Goal: Register for event/course

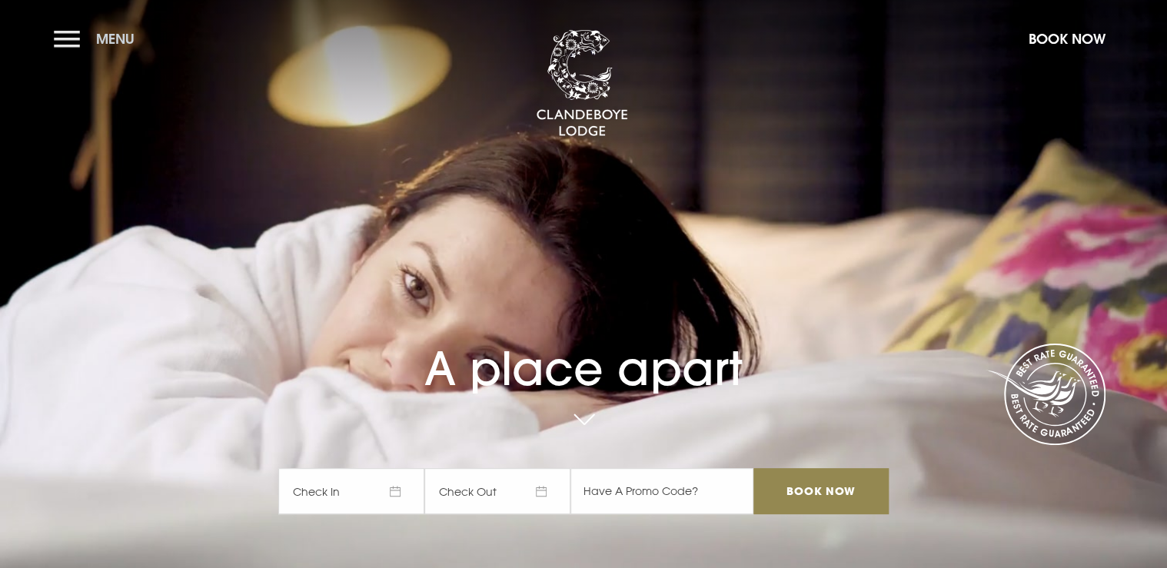
click at [63, 35] on button "Menu" at bounding box center [98, 38] width 88 height 33
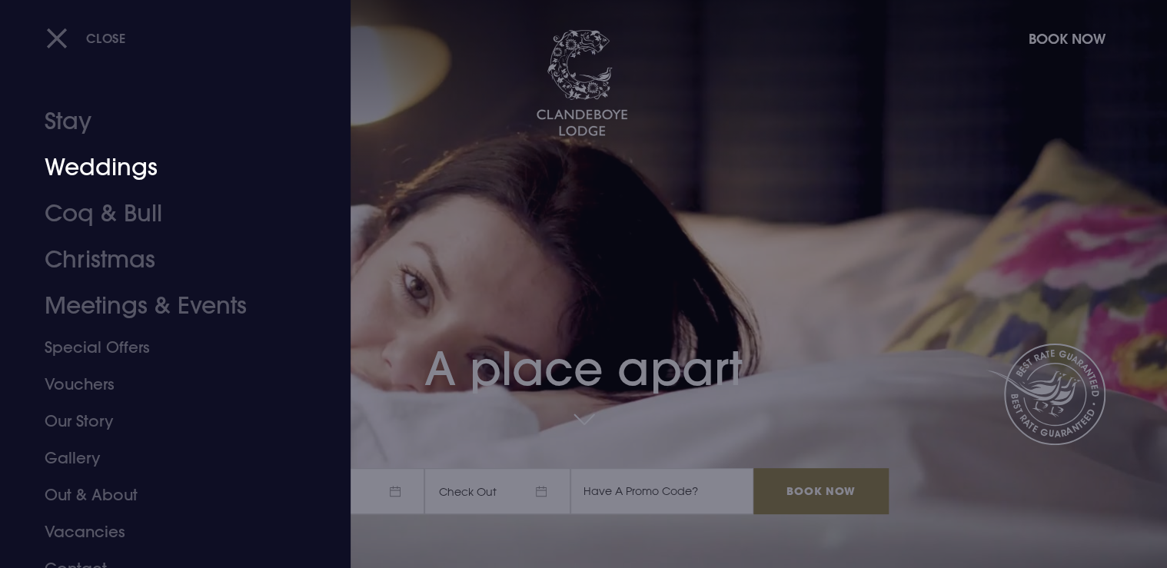
click at [102, 163] on link "Weddings" at bounding box center [166, 168] width 243 height 46
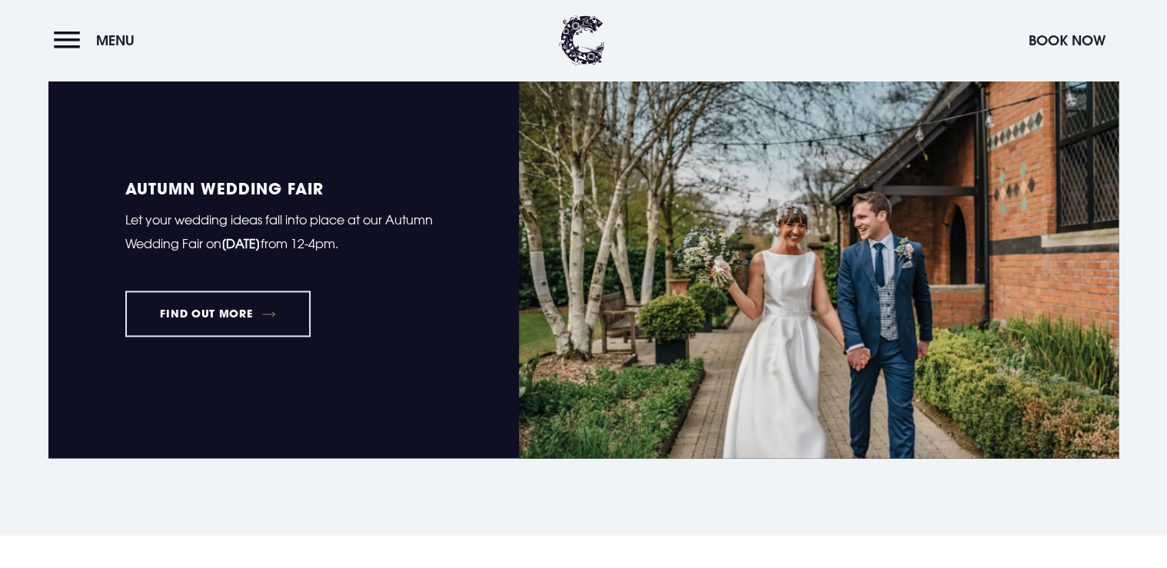
scroll to position [1107, 0]
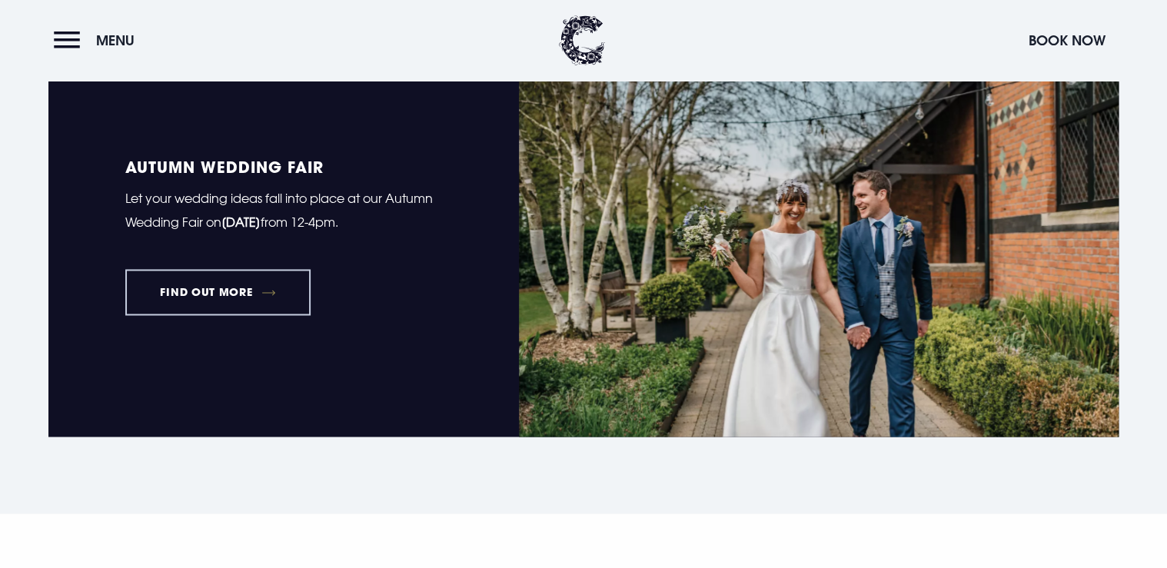
click at [204, 286] on link "FIND OUT MORE" at bounding box center [217, 292] width 185 height 46
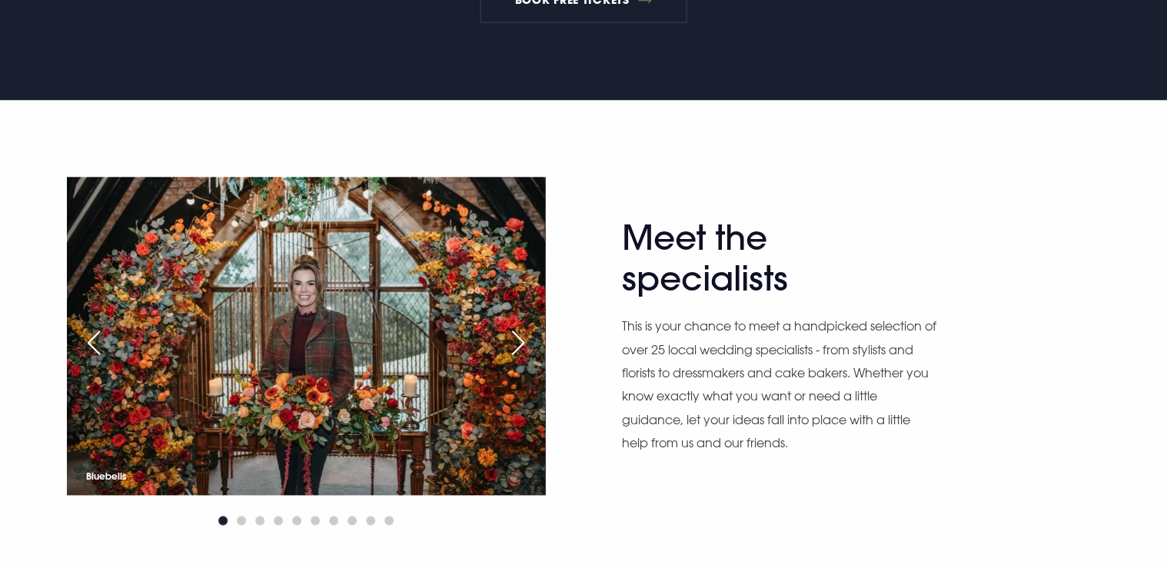
scroll to position [800, 0]
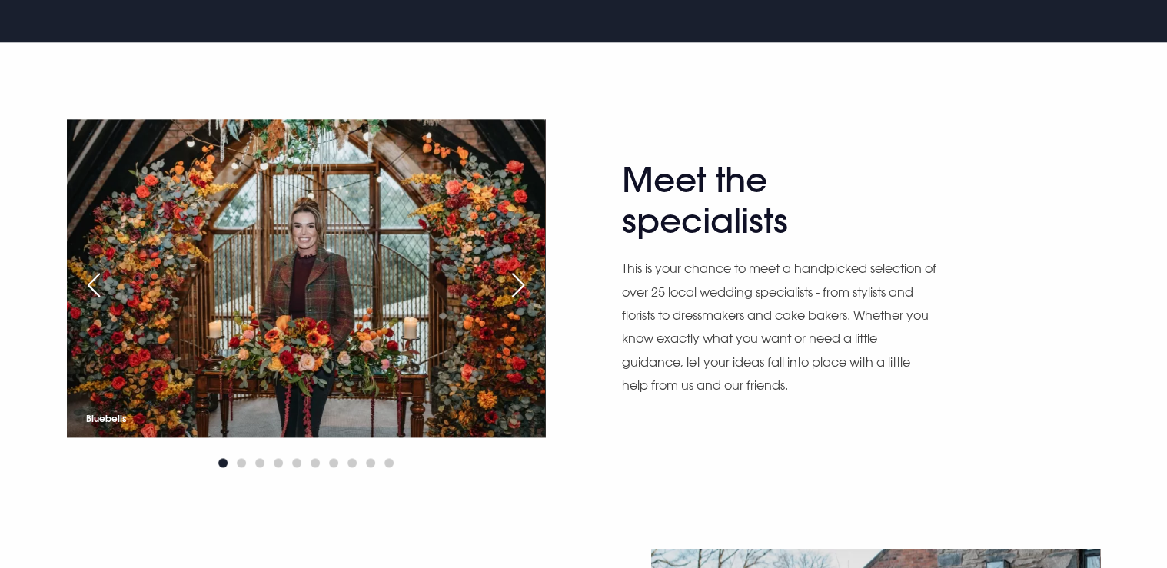
click at [521, 281] on div "Next slide" at bounding box center [518, 285] width 38 height 34
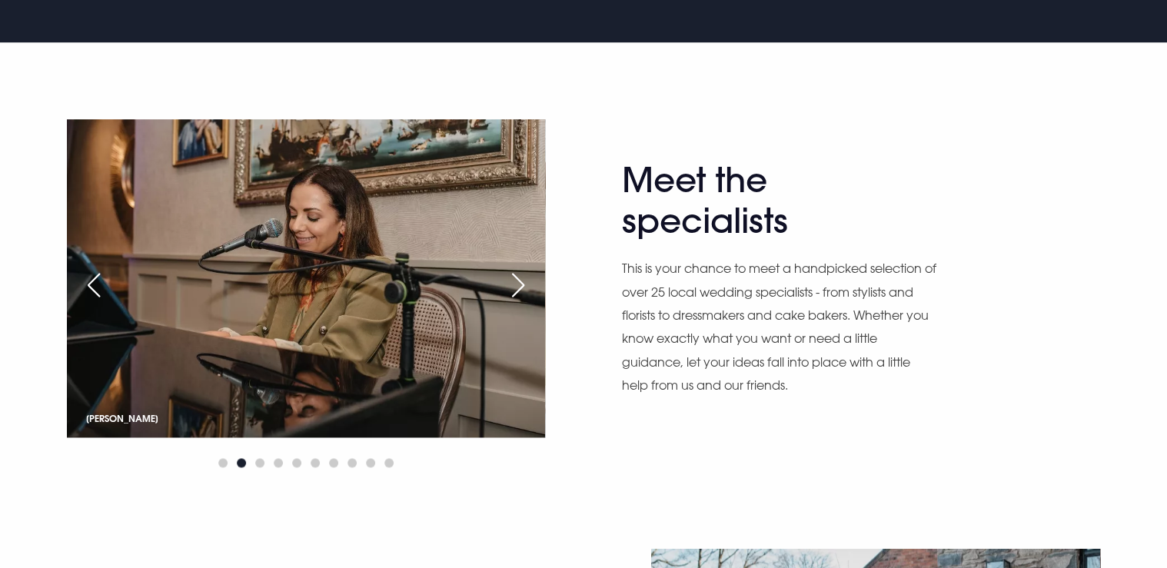
click at [518, 291] on div "Next slide" at bounding box center [518, 285] width 38 height 34
